Goal: Task Accomplishment & Management: Manage account settings

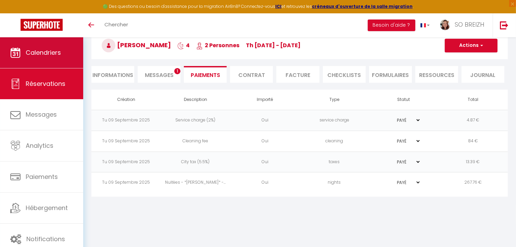
click at [48, 54] on span "Calendriers" at bounding box center [43, 52] width 35 height 9
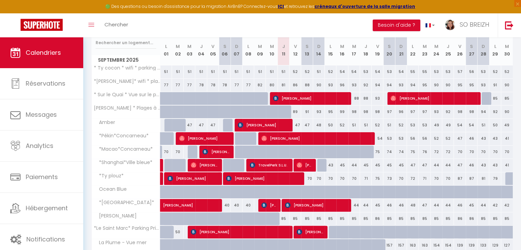
scroll to position [137, 0]
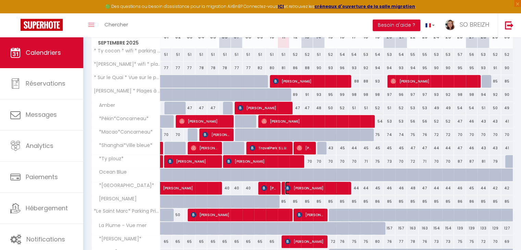
click at [293, 186] on span "[PERSON_NAME]" at bounding box center [316, 187] width 62 height 13
select select "OK"
select select "KO"
select select "1"
select select "0"
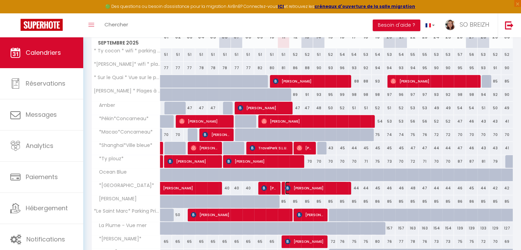
select select "1"
select select
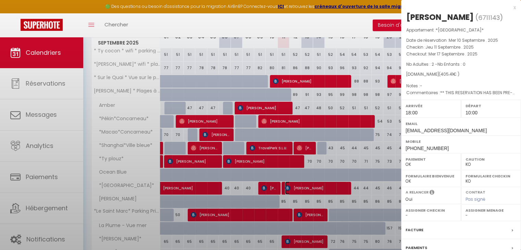
select select "25704"
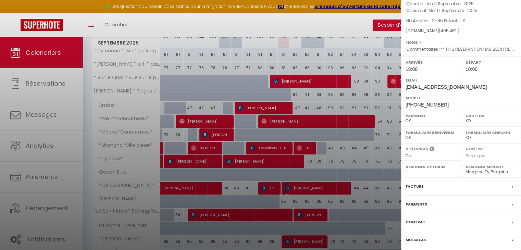
scroll to position [68, 0]
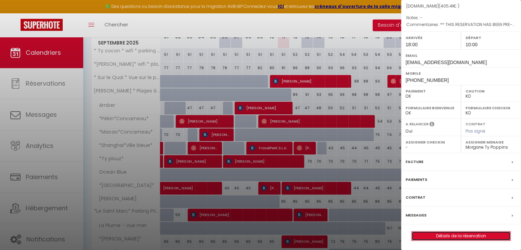
click at [453, 237] on link "Détails de la réservation" at bounding box center [460, 235] width 99 height 9
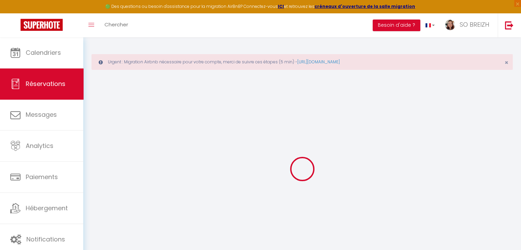
type input "[PERSON_NAME]"
type input "boulet"
type input "[EMAIL_ADDRESS][DOMAIN_NAME]"
type input "[PHONE_NUMBER]"
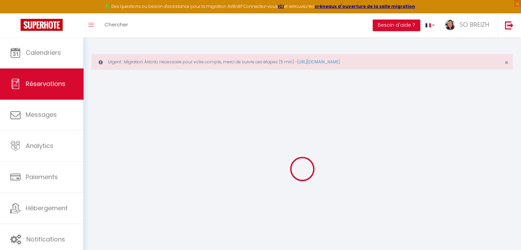
type input "[PHONE_NUMBER]"
type input "59494"
type input "[STREET_ADDRESS][PERSON_NAME]"
type input "59494"
select select "FR"
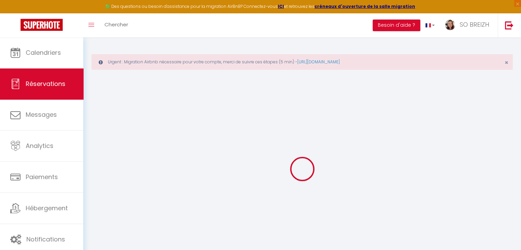
type input "5.71"
type input "58.46"
type input "5.68"
select select "56772"
select select "1"
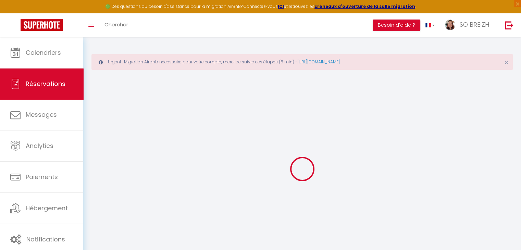
select select
type input "2"
select select "12"
select select "14"
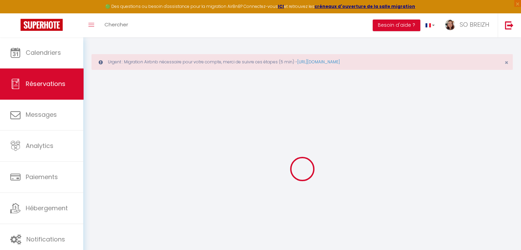
type input "314"
checkbox input "false"
type input "0"
select select "2"
type input "35"
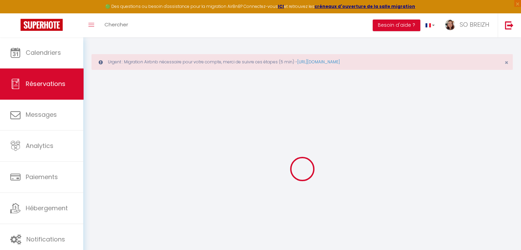
type input "15"
type input "0"
select select
checkbox input "false"
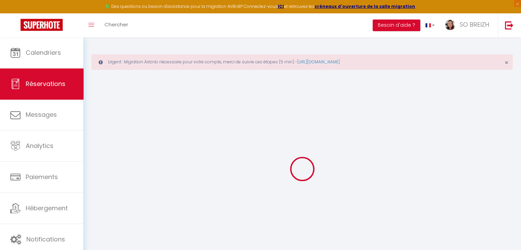
select select
checkbox input "false"
select select
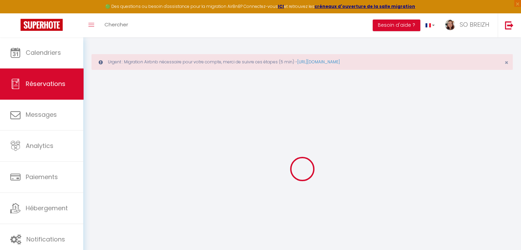
checkbox input "false"
type textarea "** THIS RESERVATION HAS BEEN PRE-PAID ** BOOKING NOTE : Payment charge is EUR 5…"
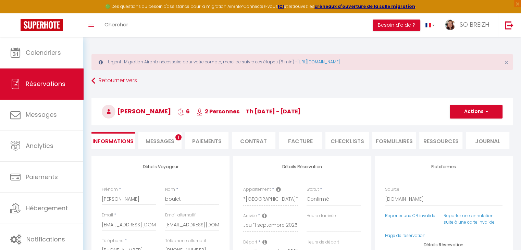
type input "70"
type input "15.7"
select select
checkbox input "false"
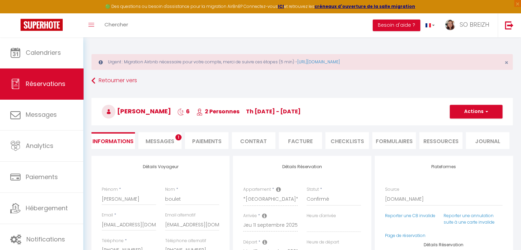
select select "18:00"
select select "10:00"
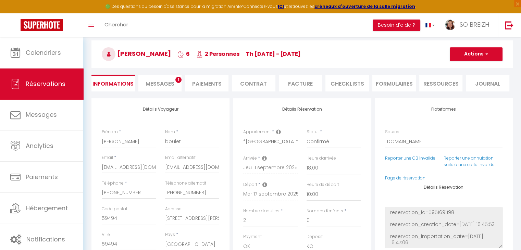
scroll to position [34, 0]
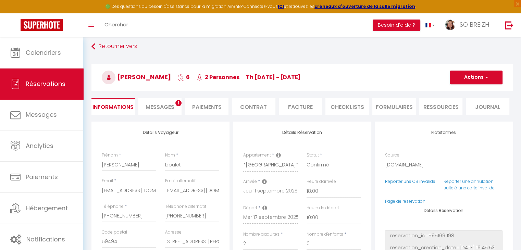
click at [172, 107] on span "Messages" at bounding box center [159, 107] width 29 height 8
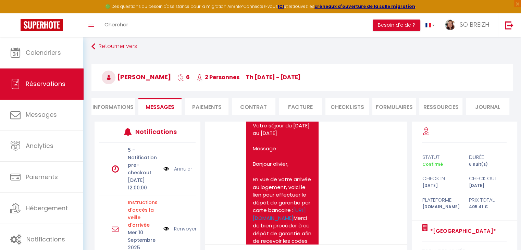
scroll to position [274, 0]
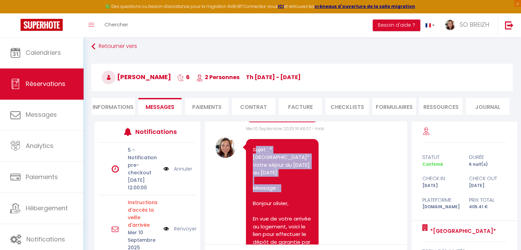
drag, startPoint x: 254, startPoint y: 156, endPoint x: 297, endPoint y: 201, distance: 62.0
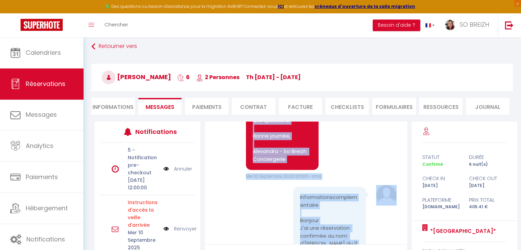
scroll to position [512, 0]
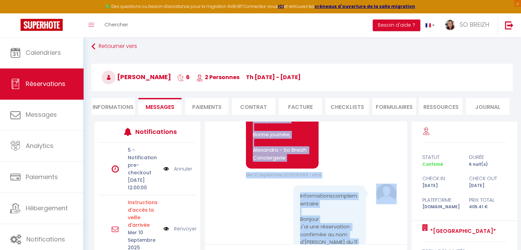
drag, startPoint x: 253, startPoint y: 156, endPoint x: 304, endPoint y: 208, distance: 72.1
click at [304, 162] on pre "Sujet : *Hong Kong* : Votre séjour du 11/09/2025 au 17/09/2025 Message : Bonjou…" at bounding box center [282, 35] width 59 height 254
copy pre "Sujet : *Hong Kong* : Votre séjour du 11/09/2025 au 17/09/2025 Message : Bonjou…"
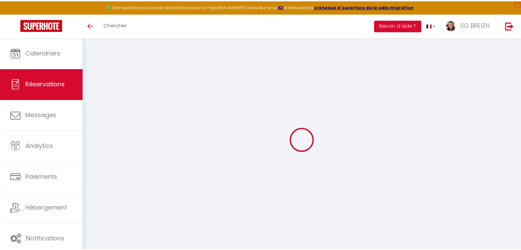
scroll to position [34, 0]
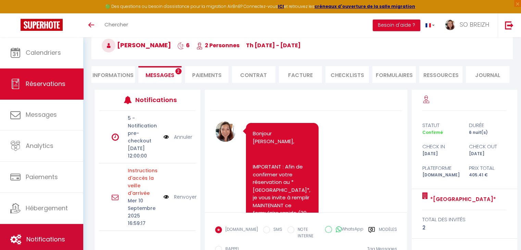
scroll to position [1108, 0]
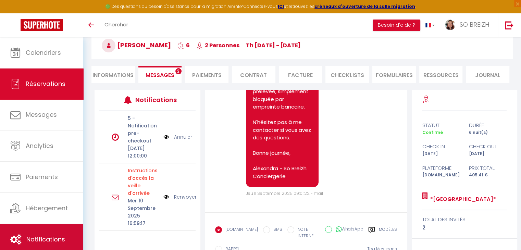
click at [50, 240] on span "Notifications" at bounding box center [45, 239] width 39 height 9
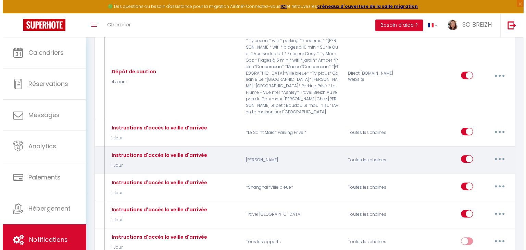
scroll to position [377, 0]
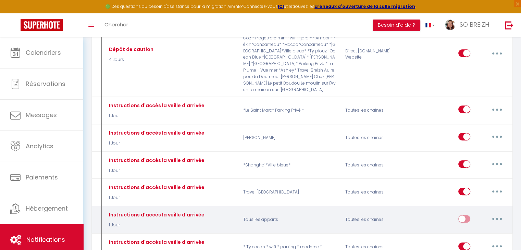
click at [499, 213] on button "button" at bounding box center [496, 218] width 19 height 11
click at [463, 228] on link "Editer" at bounding box center [479, 234] width 51 height 12
type input "Instructions d'accès la veille d'arrivée"
select select "1 Jour"
select select "if_deposit_is_paid"
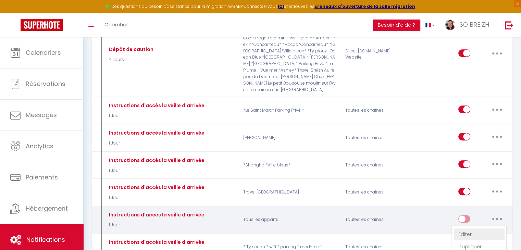
checkbox input "true"
checkbox input "false"
radio input "true"
type input "Instructions d'accès"
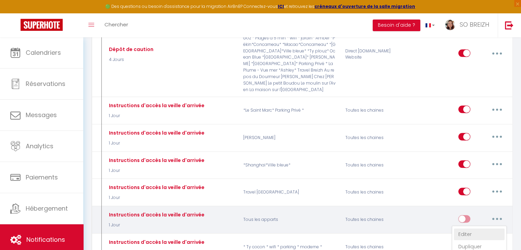
checkbox input "false"
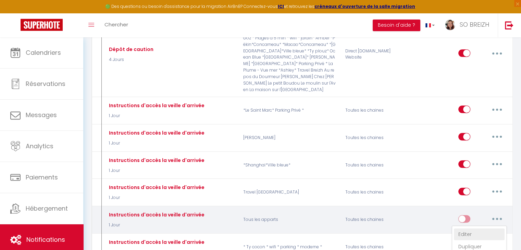
checkbox input "false"
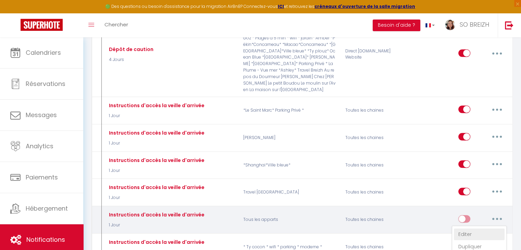
checkbox input "false"
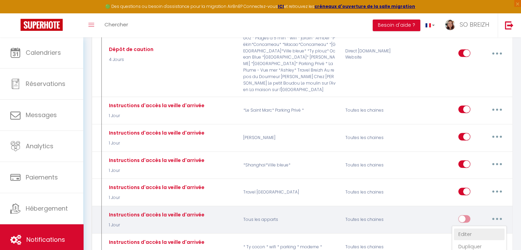
checkbox input "false"
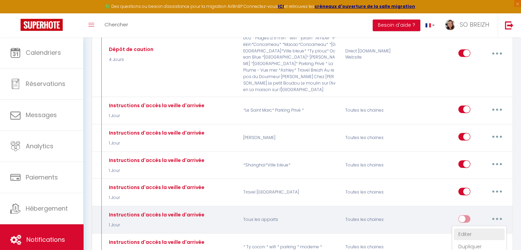
checkbox input "false"
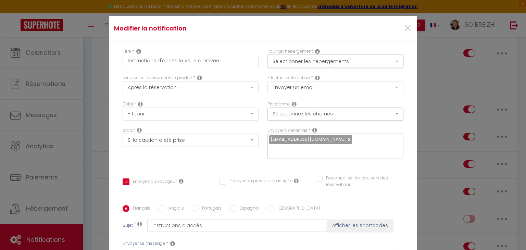
click at [345, 60] on button "Sélectionner les hébergements" at bounding box center [335, 61] width 136 height 13
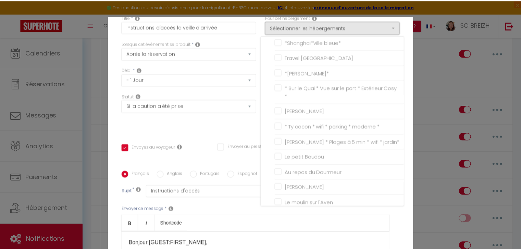
scroll to position [0, 0]
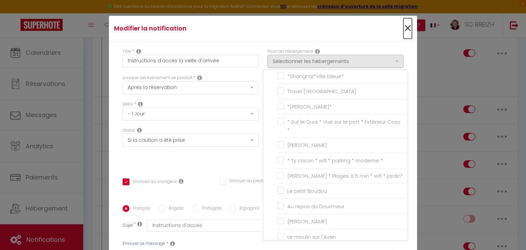
click at [403, 28] on span "×" at bounding box center [407, 28] width 9 height 21
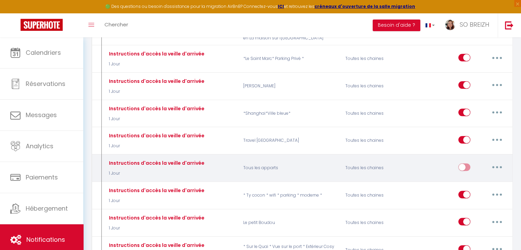
scroll to position [445, 0]
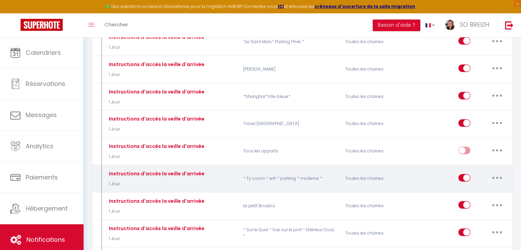
click at [497, 172] on button "button" at bounding box center [496, 177] width 19 height 11
click at [471, 200] on link "Dupliquer" at bounding box center [479, 206] width 51 height 12
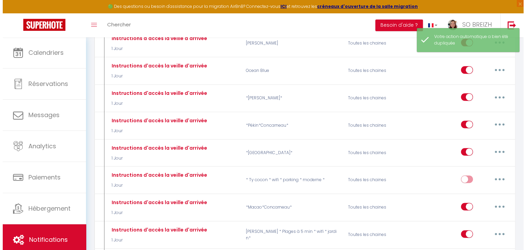
scroll to position [924, 0]
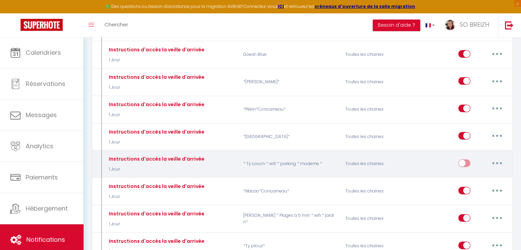
click at [496, 162] on icon "button" at bounding box center [497, 163] width 2 height 2
click at [471, 173] on link "Editer" at bounding box center [479, 179] width 51 height 12
type input "Instructions d'accès la veille d'arrivée"
checkbox input "false"
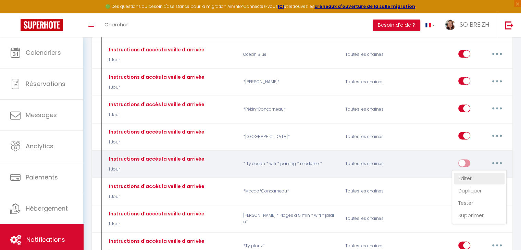
checkbox input "false"
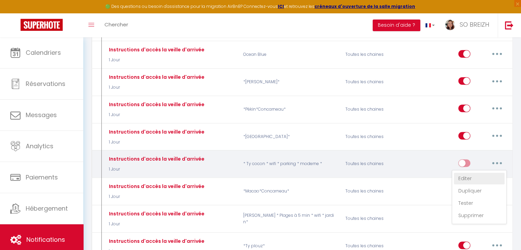
checkbox input "false"
checkbox input "true"
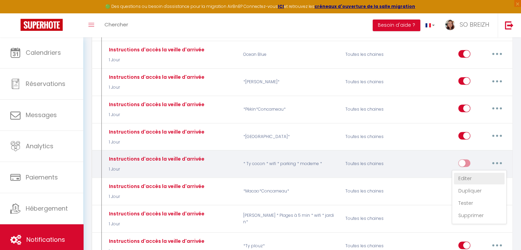
checkbox input "false"
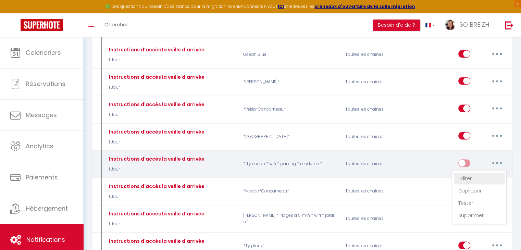
checkbox input "false"
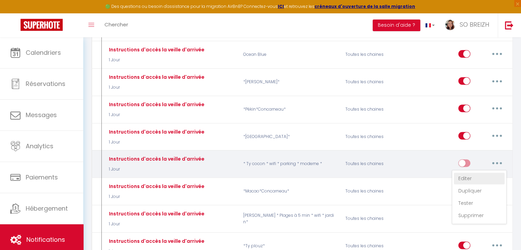
checkbox input "false"
select select "1 Jour"
select select "if_deposit_is_paid"
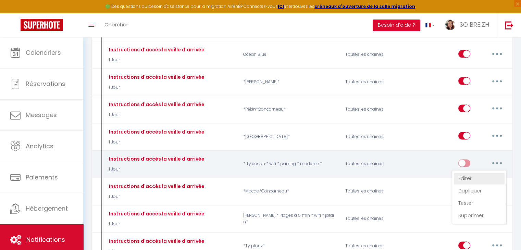
checkbox input "true"
checkbox input "false"
radio input "true"
type input "Instructions d'accès"
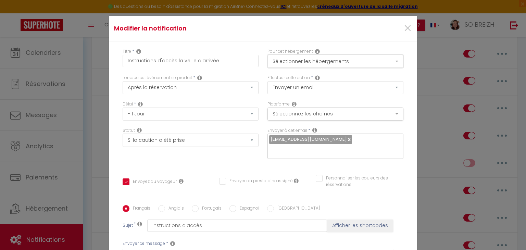
click at [342, 62] on button "Sélectionner les hébergements" at bounding box center [335, 61] width 136 height 13
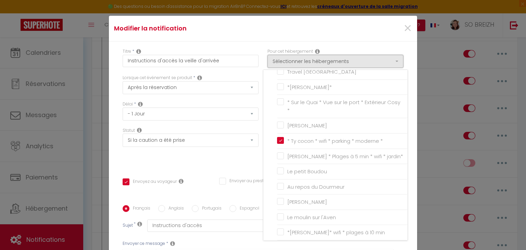
scroll to position [137, 0]
click at [277, 139] on input "* Ty cocon * wifi * parking * moderne *" at bounding box center [342, 140] width 130 height 7
checkbox input "false"
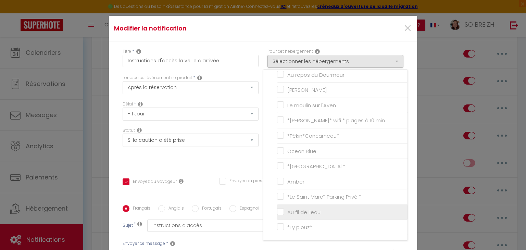
click at [277, 212] on input "Au fil de l'eau" at bounding box center [342, 212] width 130 height 7
checkbox input "true"
checkbox input "false"
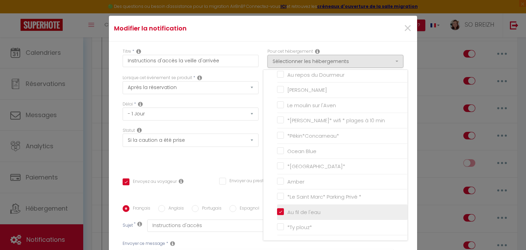
checkbox input "false"
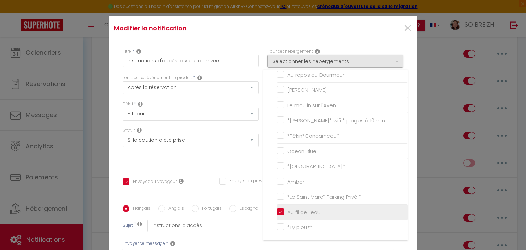
checkbox input "false"
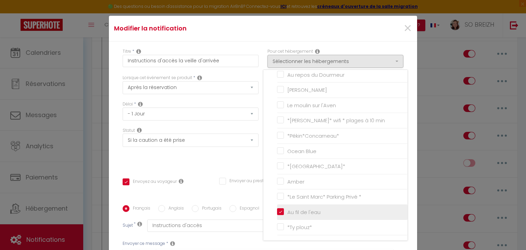
checkbox input "false"
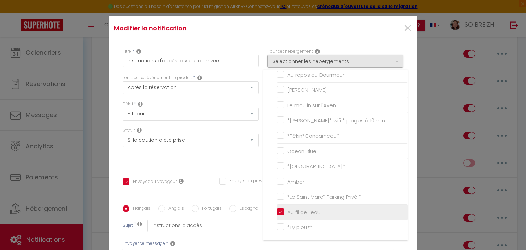
checkbox input "false"
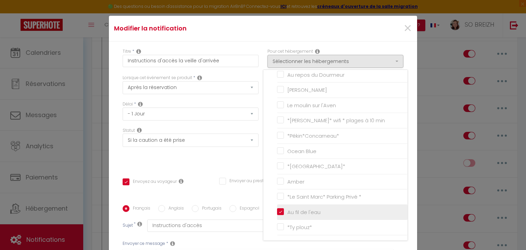
checkbox input "true"
checkbox input "false"
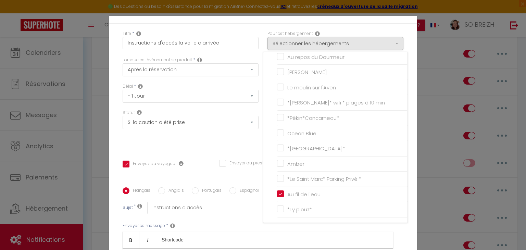
scroll to position [34, 0]
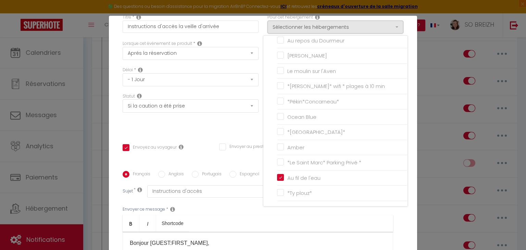
click at [213, 129] on div "Statut Aucun Si la réservation est payée Si réservation non payée Si la caution…" at bounding box center [190, 112] width 145 height 39
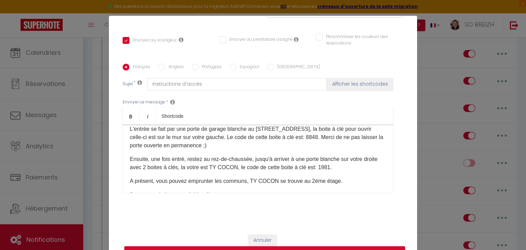
scroll to position [0, 0]
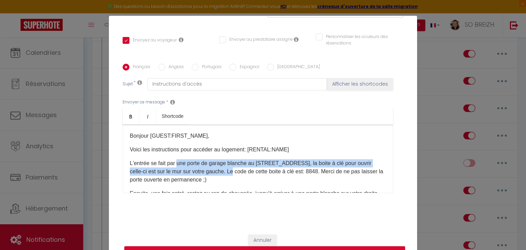
drag, startPoint x: 238, startPoint y: 171, endPoint x: 176, endPoint y: 165, distance: 62.6
click at [176, 165] on p "L'entrée se fait par une porte de garage blanche au [STREET_ADDRESS], la boite …" at bounding box center [258, 171] width 256 height 25
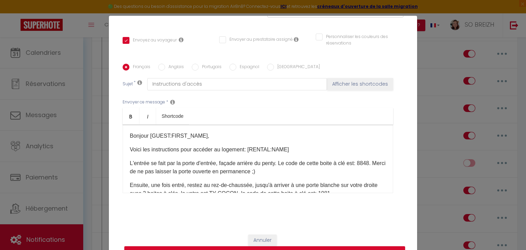
click at [282, 162] on p "L'entrée se fait par la porte d'entrée, façade arrière du penty​. Le code de ce…" at bounding box center [258, 167] width 256 height 16
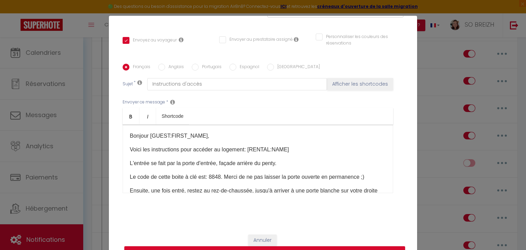
click at [294, 161] on p "L'entrée se fait par la porte d'entrée, façade arrière du penty​." at bounding box center [258, 163] width 256 height 8
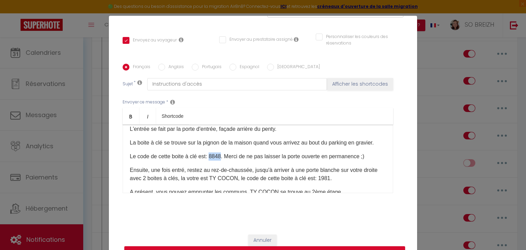
drag, startPoint x: 220, startPoint y: 164, endPoint x: 209, endPoint y: 164, distance: 10.3
click at [209, 161] on p "Le code de cette boite à clé est: 8848. Merci de ne pas laisser la porte ouvert…" at bounding box center [258, 156] width 256 height 8
drag, startPoint x: 369, startPoint y: 163, endPoint x: 226, endPoint y: 166, distance: 143.8
click at [226, 161] on p "Le code de cette boite à clé est: 0825. Merci de ne pas laisser la porte ouvert…" at bounding box center [258, 156] width 256 height 8
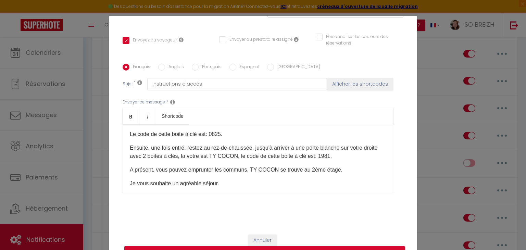
scroll to position [68, 0]
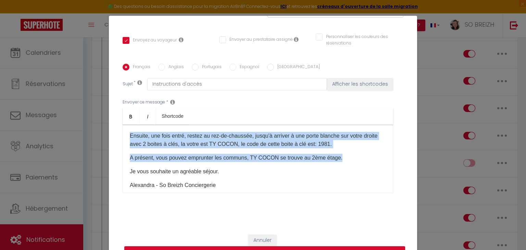
drag, startPoint x: 338, startPoint y: 166, endPoint x: 127, endPoint y: 142, distance: 211.6
click at [127, 142] on div "Bonjour [GUEST:FIRST_NAME]​, Voici les instructions pour accéder au logement: […" at bounding box center [258, 159] width 270 height 68
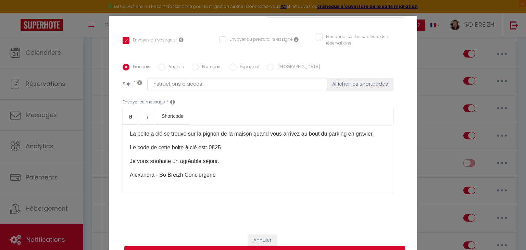
scroll to position [31, 0]
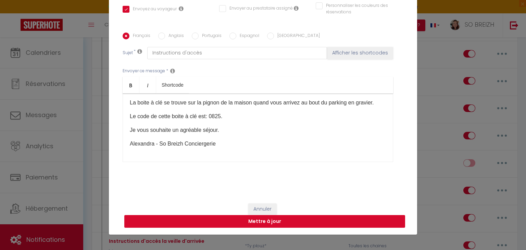
click at [253, 222] on button "Mettre à jour" at bounding box center [264, 221] width 281 height 13
checkbox input "true"
checkbox input "false"
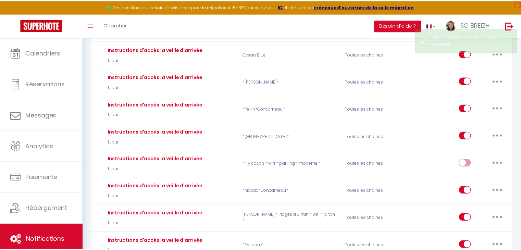
scroll to position [0, 0]
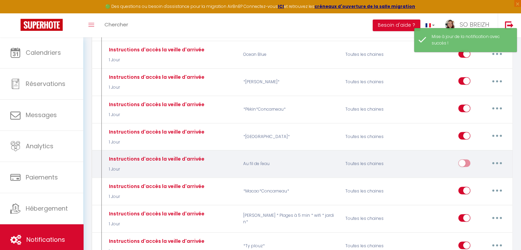
click at [466, 159] on input "checkbox" at bounding box center [464, 164] width 12 height 10
checkbox input "true"
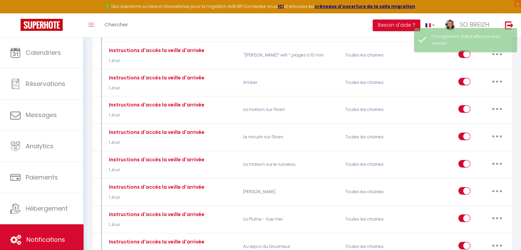
scroll to position [616, 0]
